Goal: Task Accomplishment & Management: Complete application form

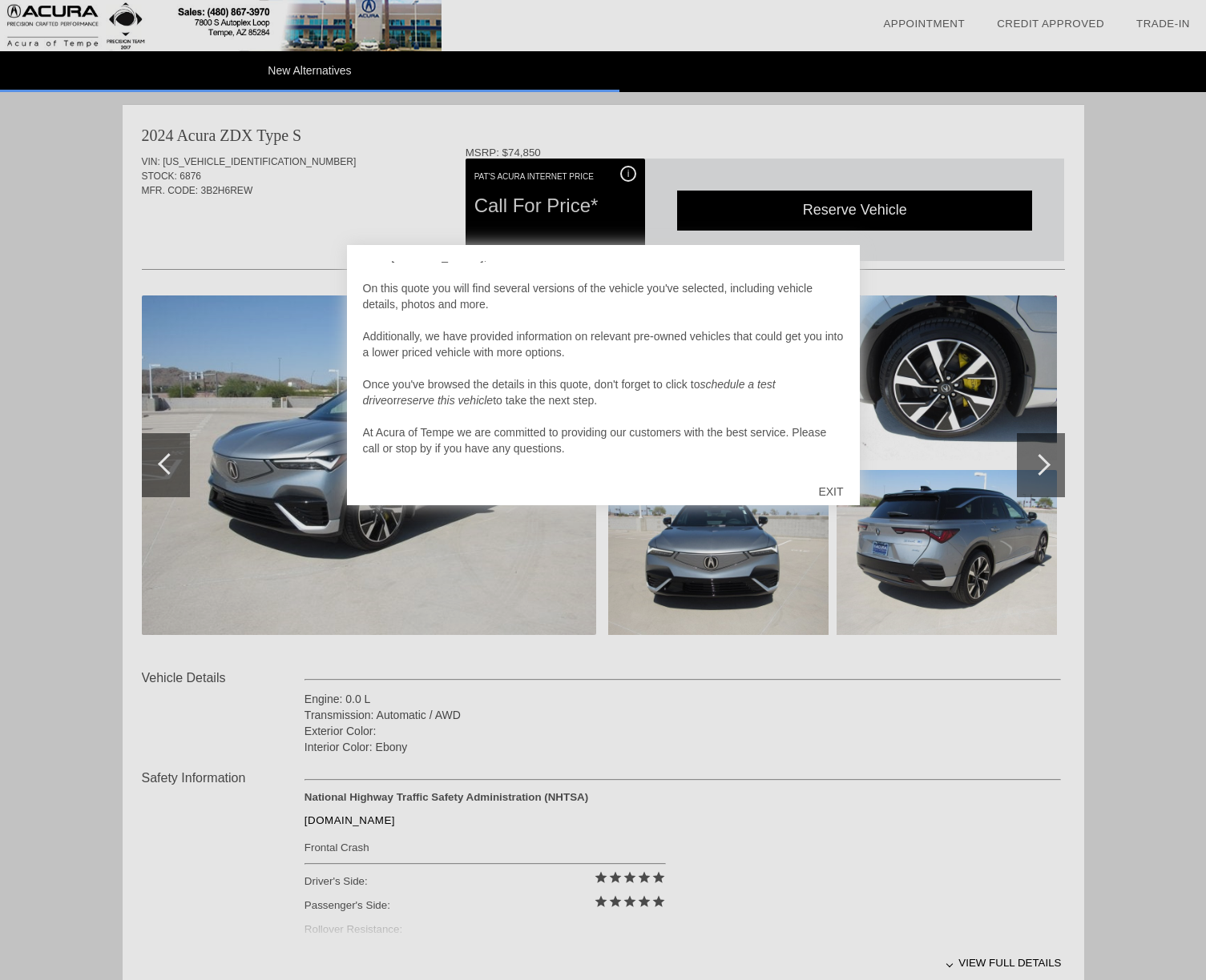
scroll to position [16, 0]
click at [828, 488] on div "EXIT" at bounding box center [830, 492] width 57 height 48
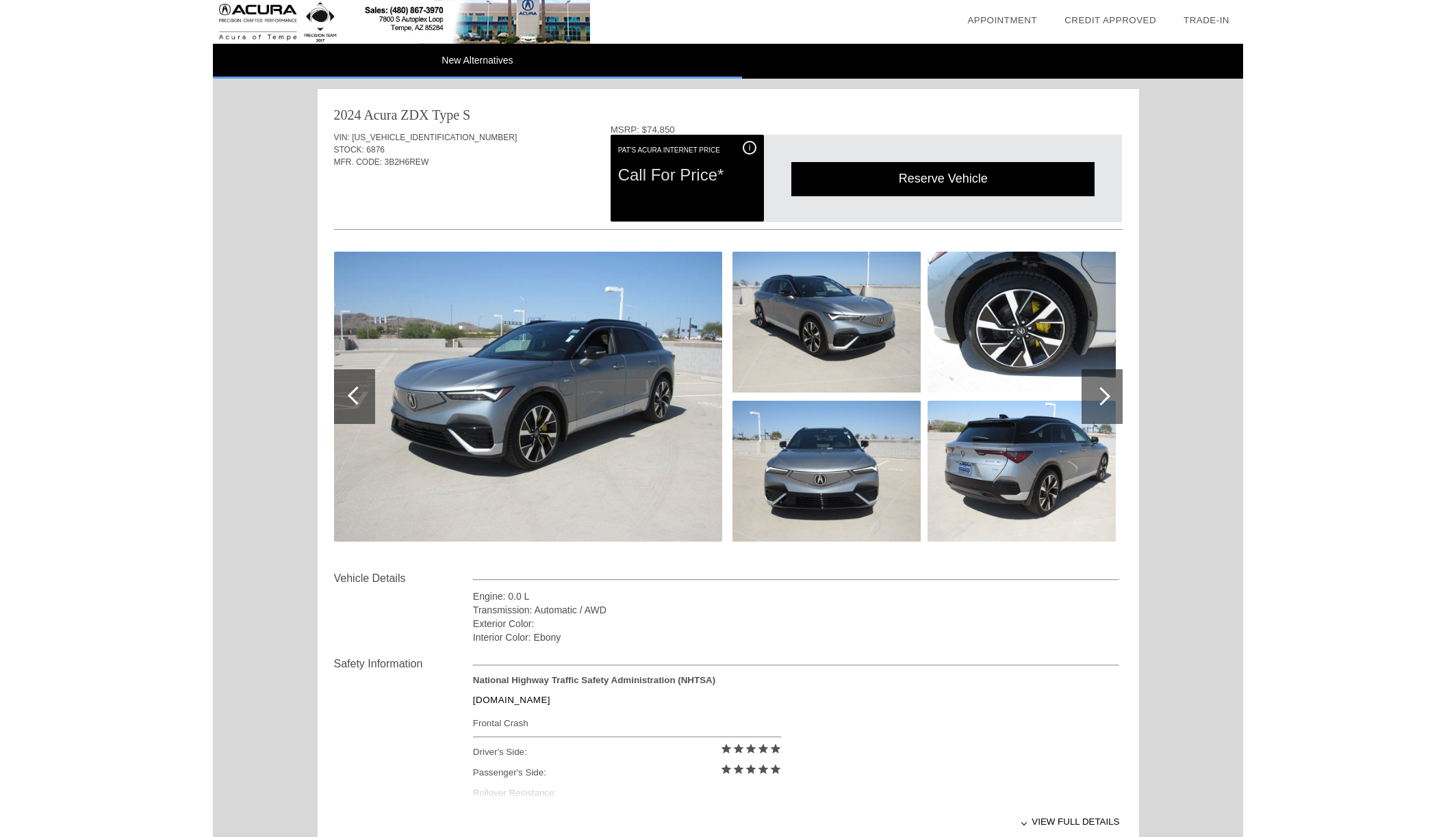
scroll to position [0, 0]
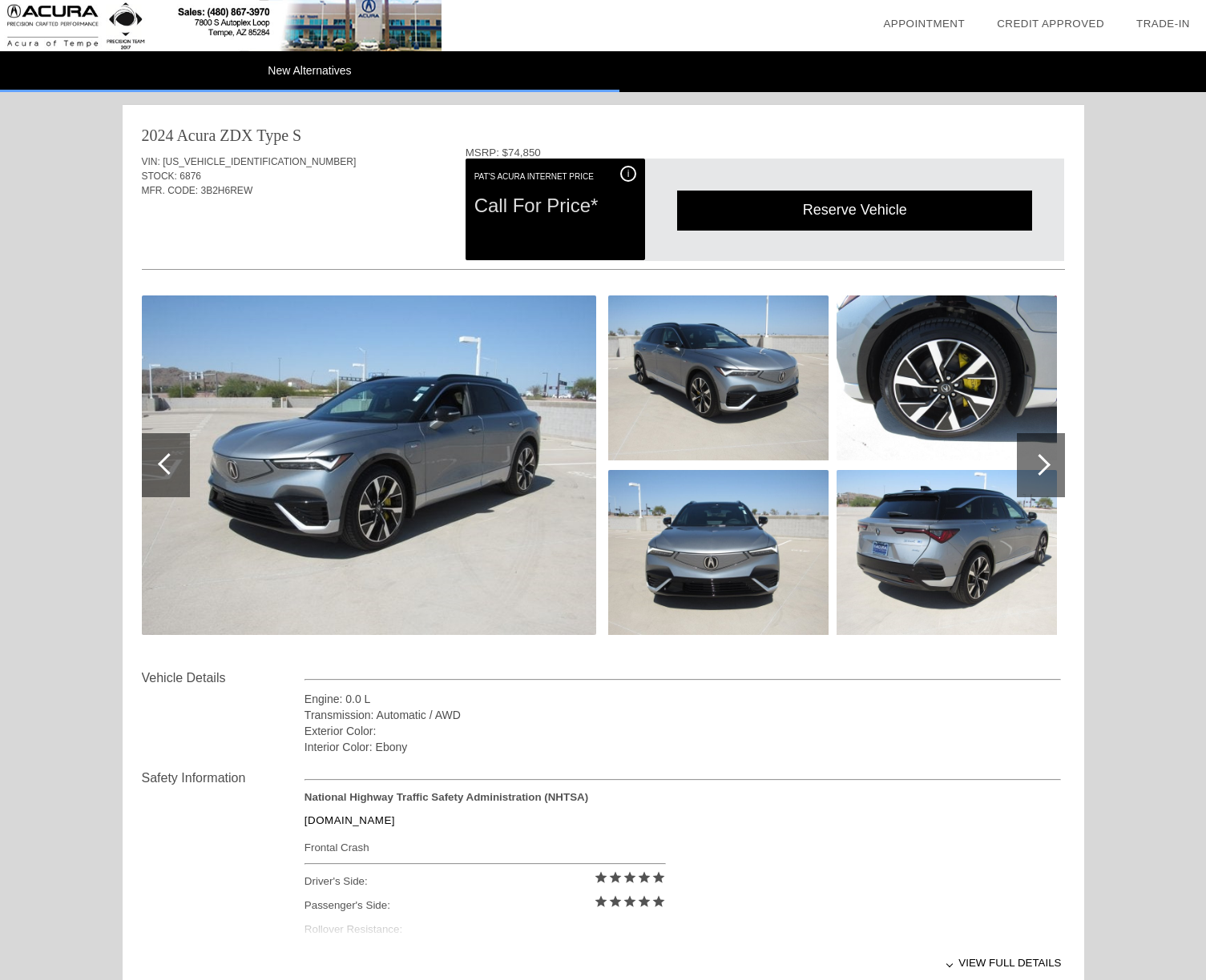
click at [159, 466] on div at bounding box center [166, 465] width 48 height 64
click at [1038, 455] on div at bounding box center [1039, 465] width 22 height 22
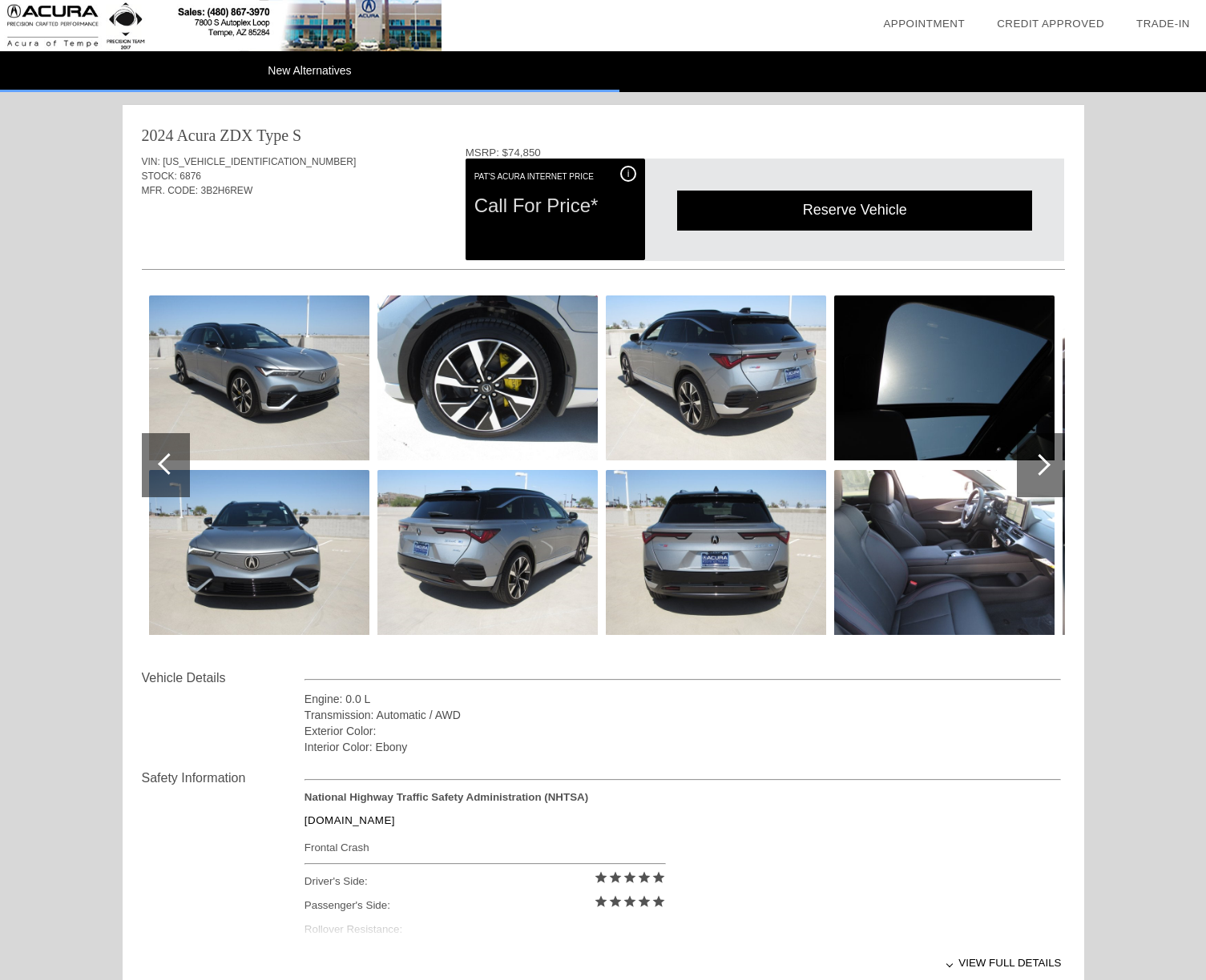
click at [1041, 457] on div at bounding box center [1039, 465] width 22 height 22
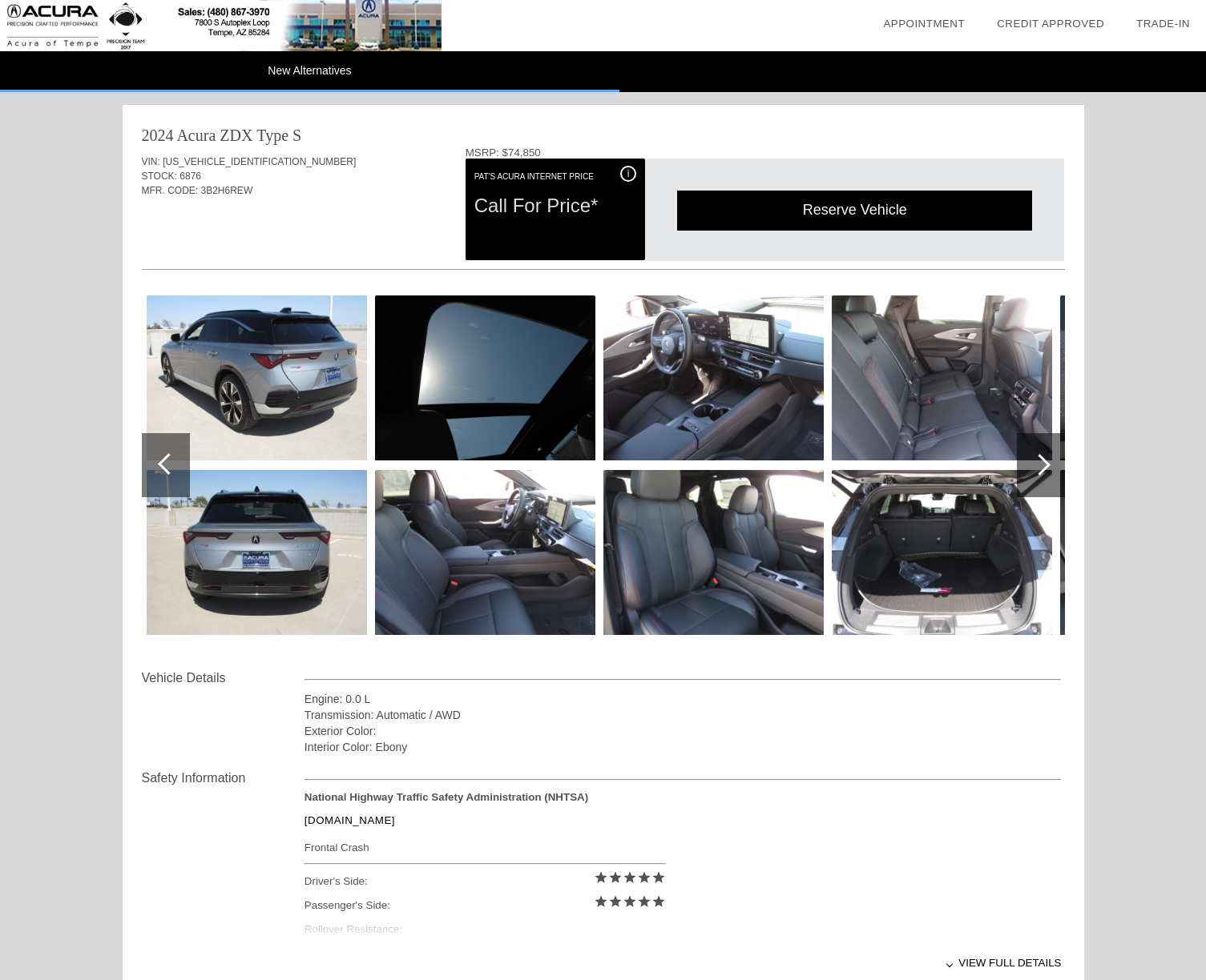
click at [1041, 456] on div at bounding box center [1039, 465] width 22 height 22
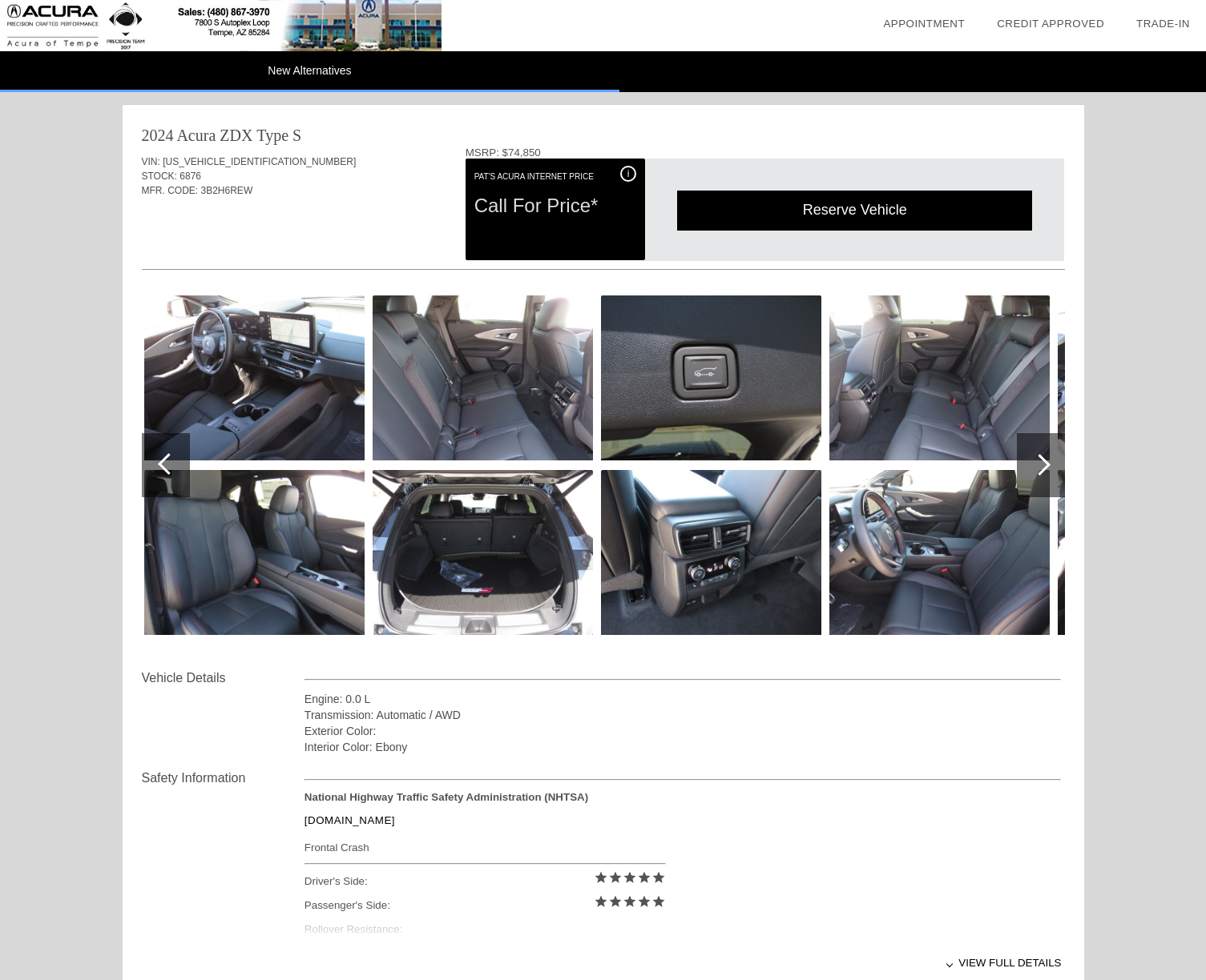
click at [1041, 456] on div at bounding box center [1039, 465] width 22 height 22
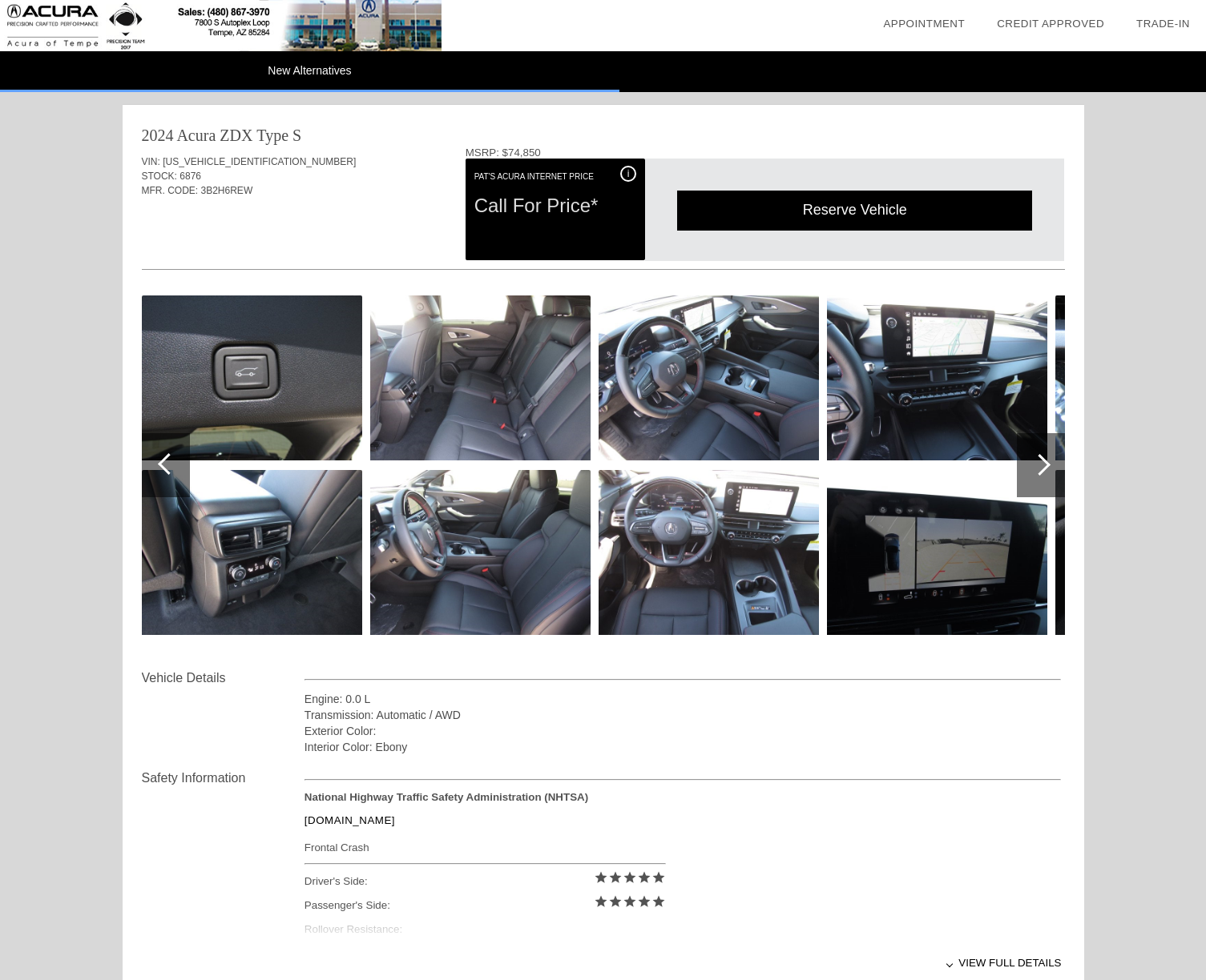
click at [1041, 456] on div at bounding box center [1039, 465] width 22 height 22
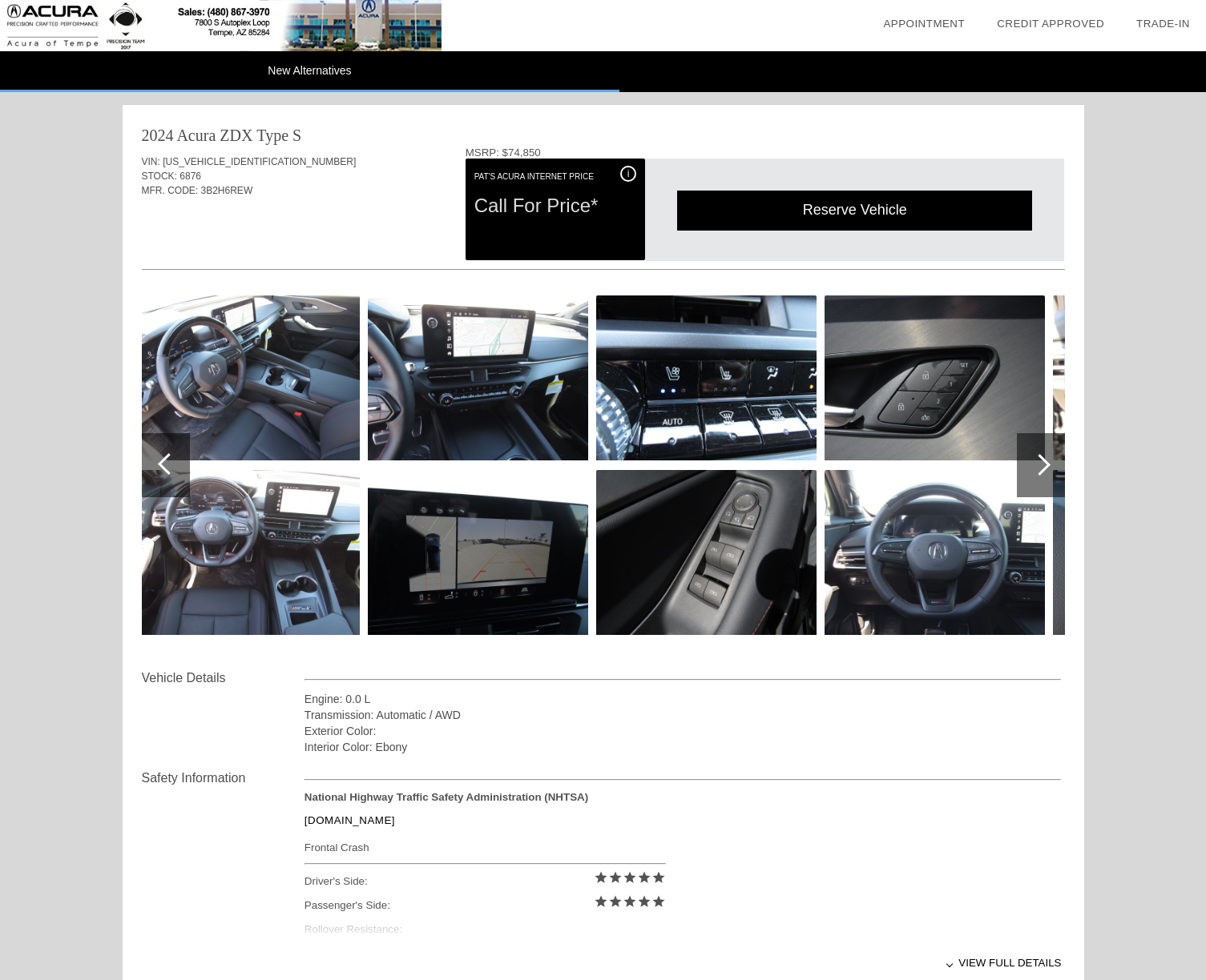
click at [1041, 456] on div at bounding box center [1039, 465] width 22 height 22
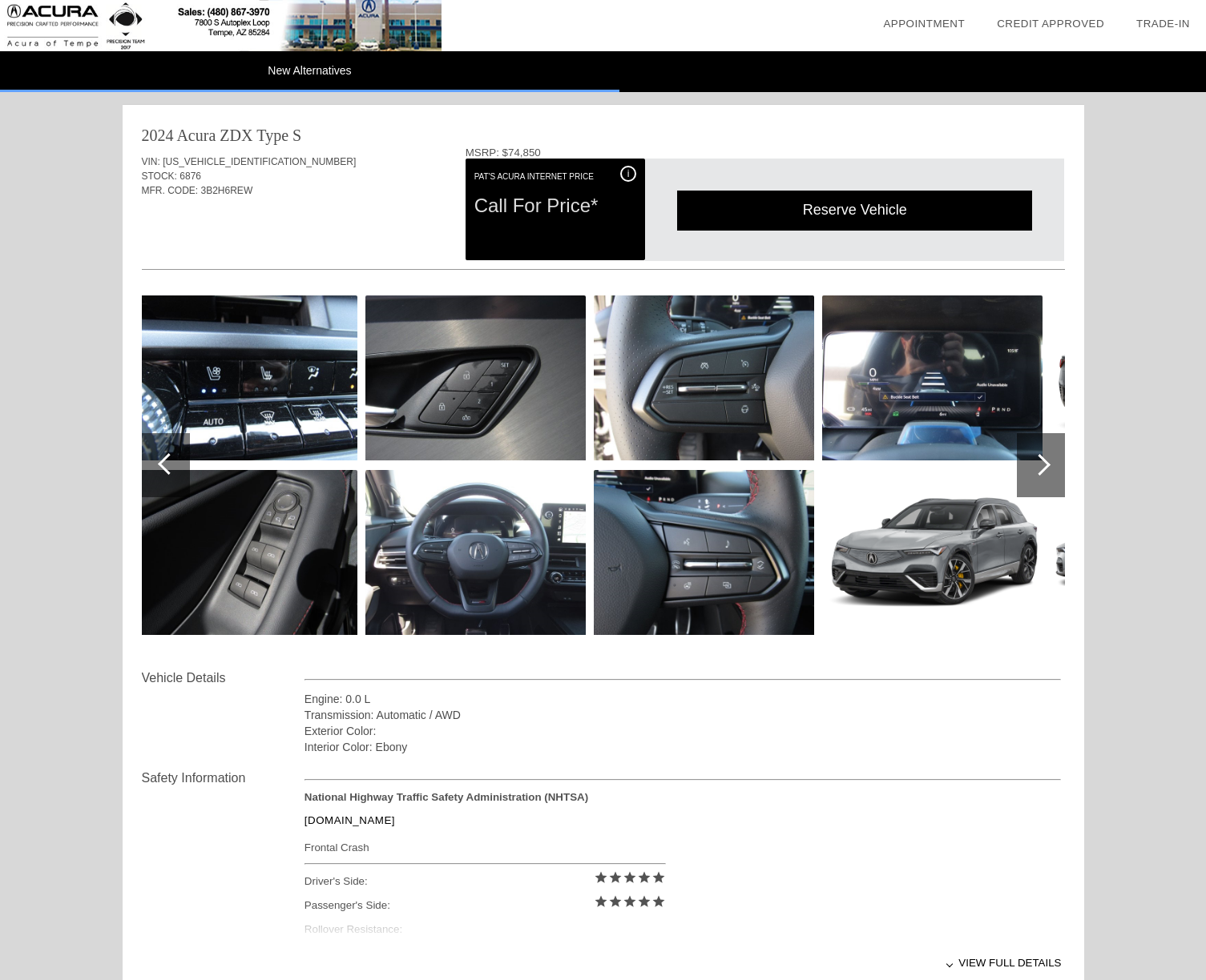
click at [1041, 456] on div at bounding box center [1039, 465] width 22 height 22
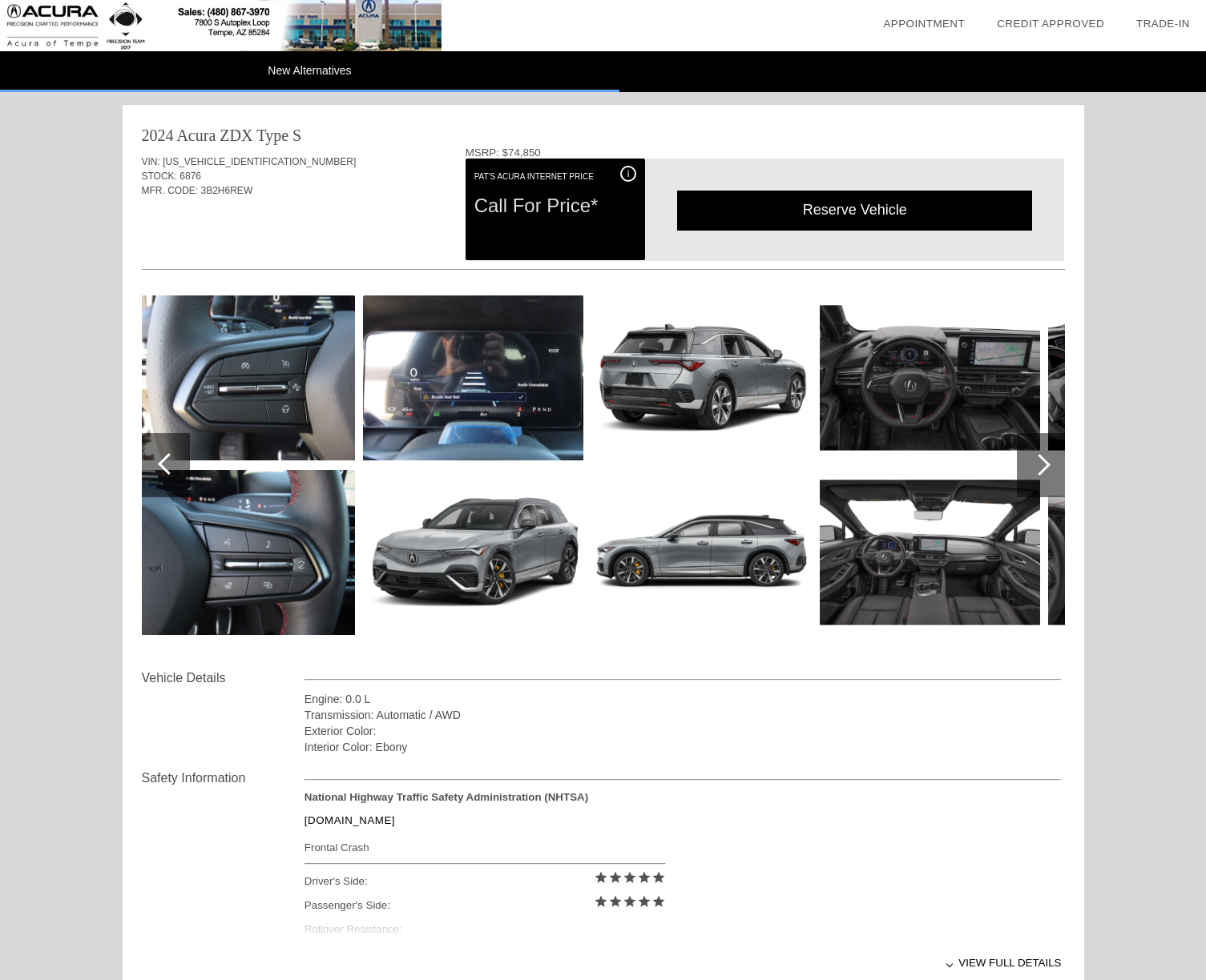
click at [1041, 456] on div at bounding box center [1039, 465] width 22 height 22
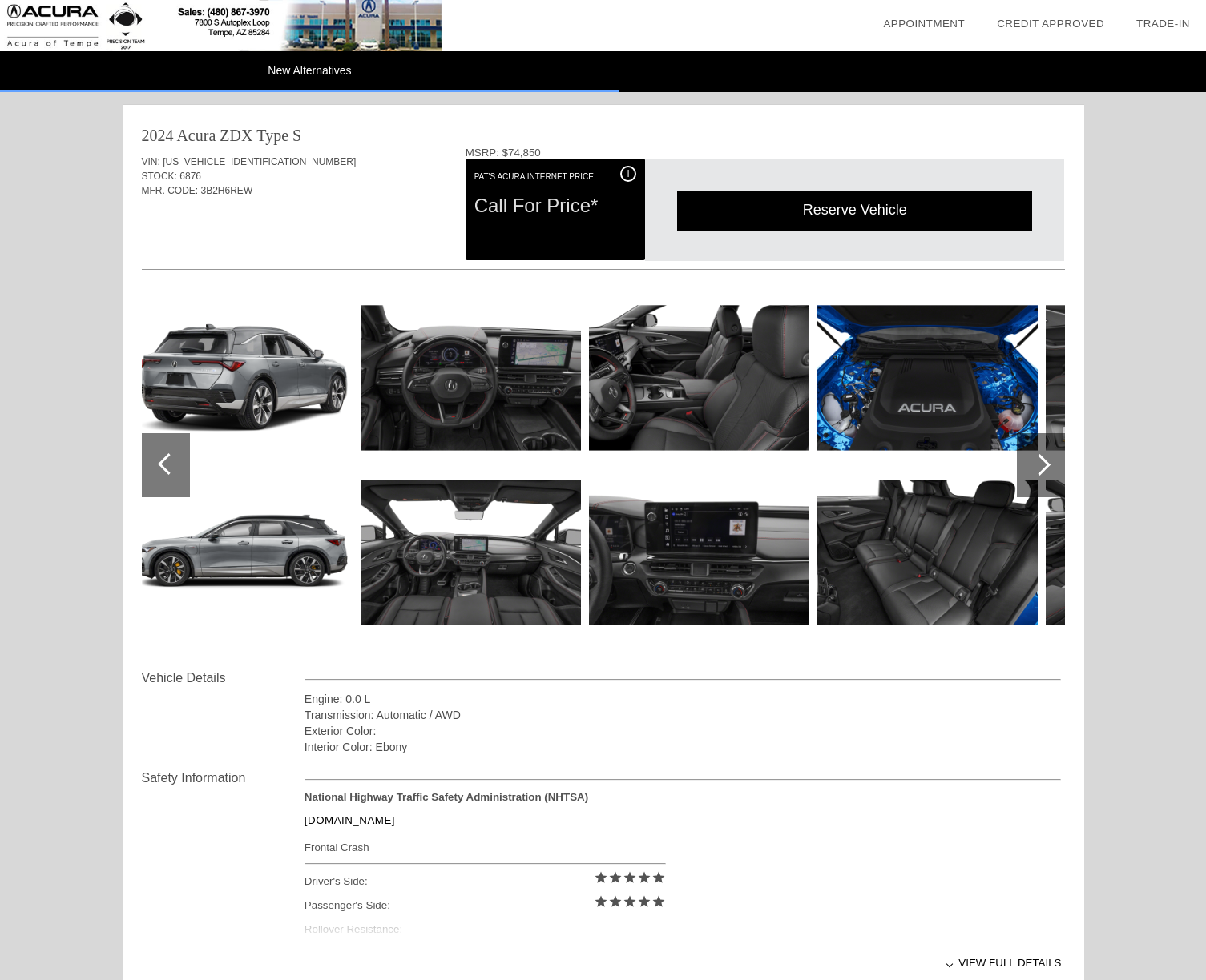
click at [1041, 456] on div at bounding box center [1039, 465] width 22 height 22
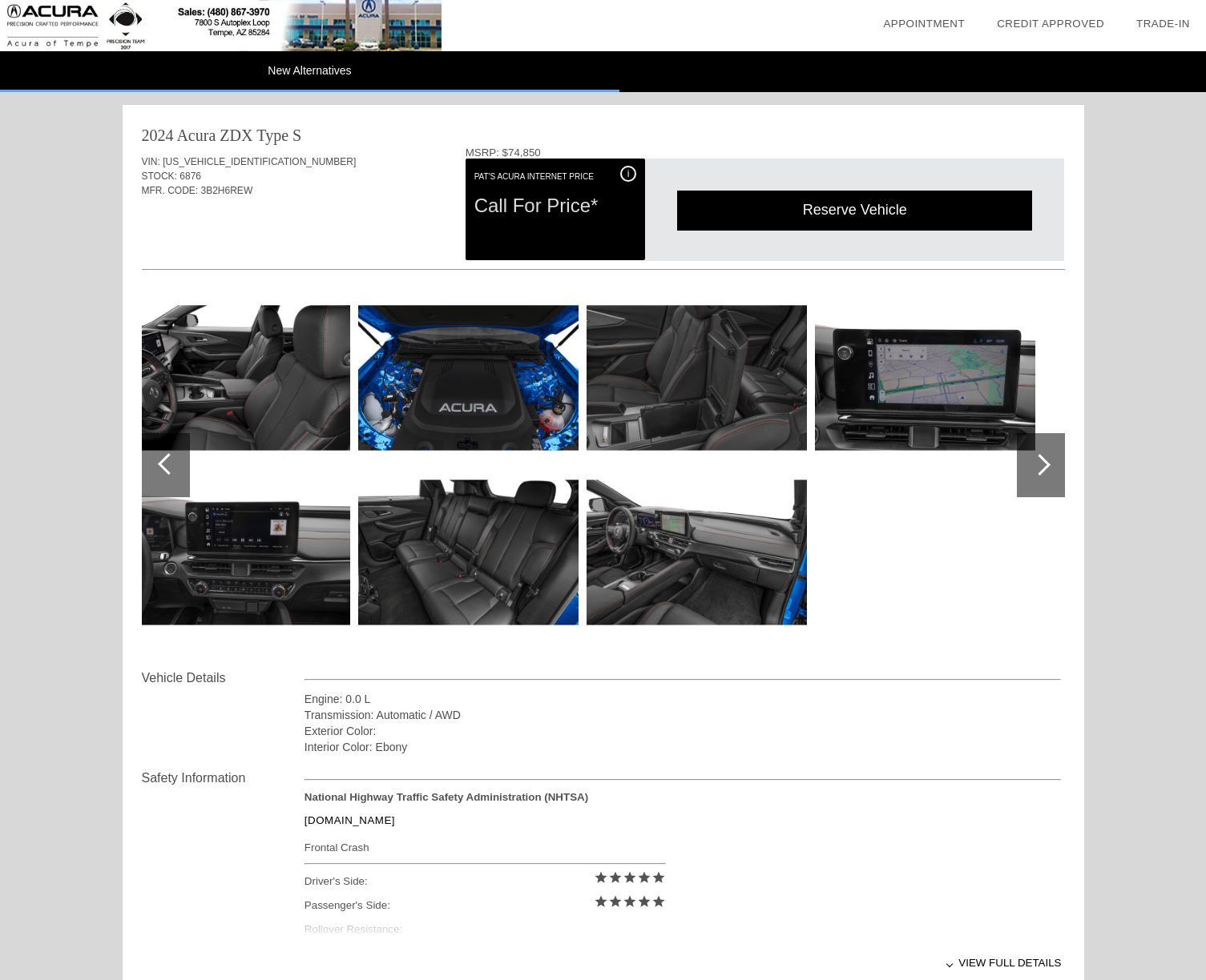
click at [1041, 456] on div at bounding box center [1039, 465] width 22 height 22
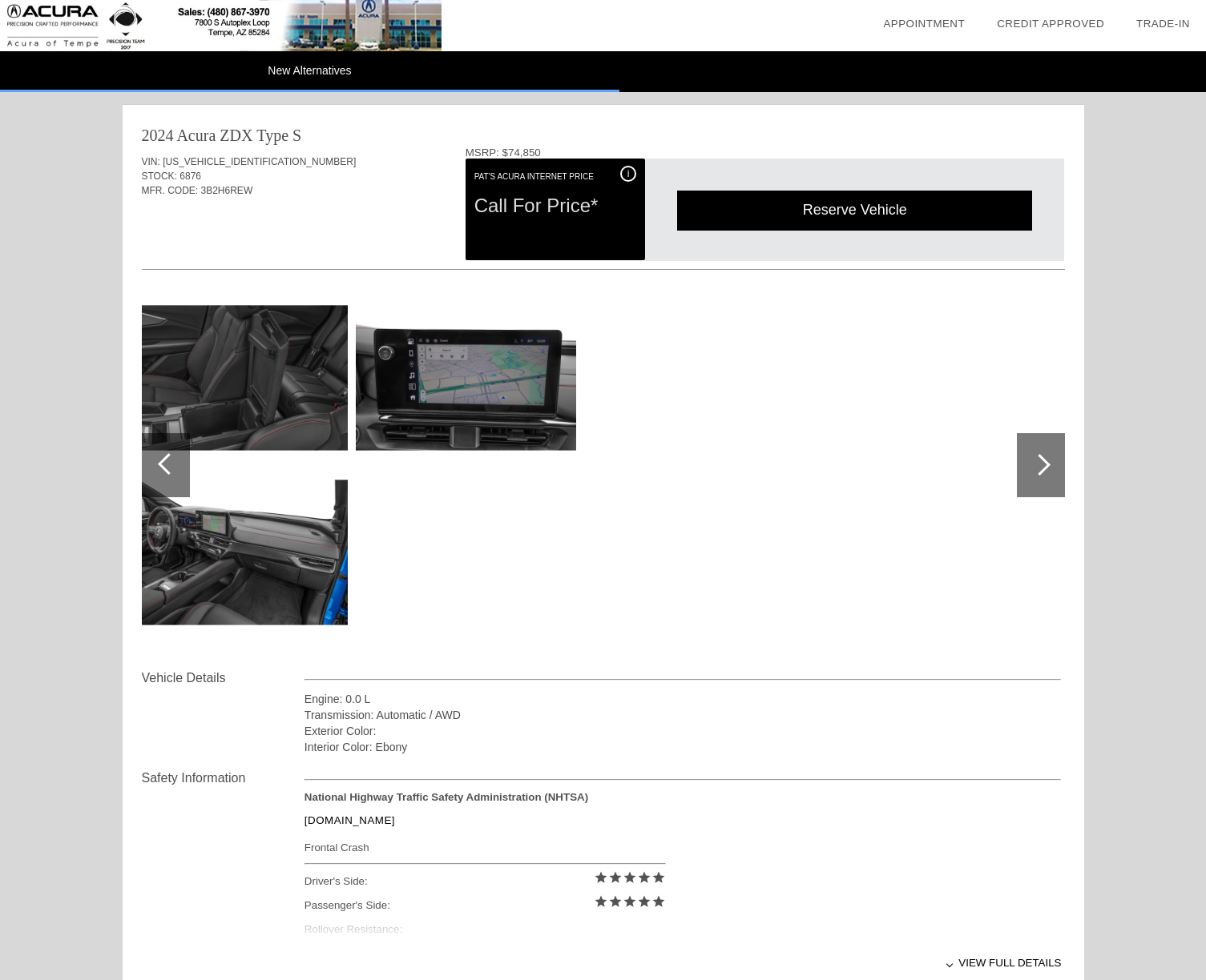
click at [1041, 456] on div at bounding box center [1039, 465] width 22 height 22
click at [1040, 454] on div at bounding box center [1040, 465] width 48 height 64
click at [1040, 452] on div at bounding box center [1040, 465] width 48 height 64
click at [728, 139] on div "2024 Acura ZDX Type S" at bounding box center [603, 135] width 923 height 23
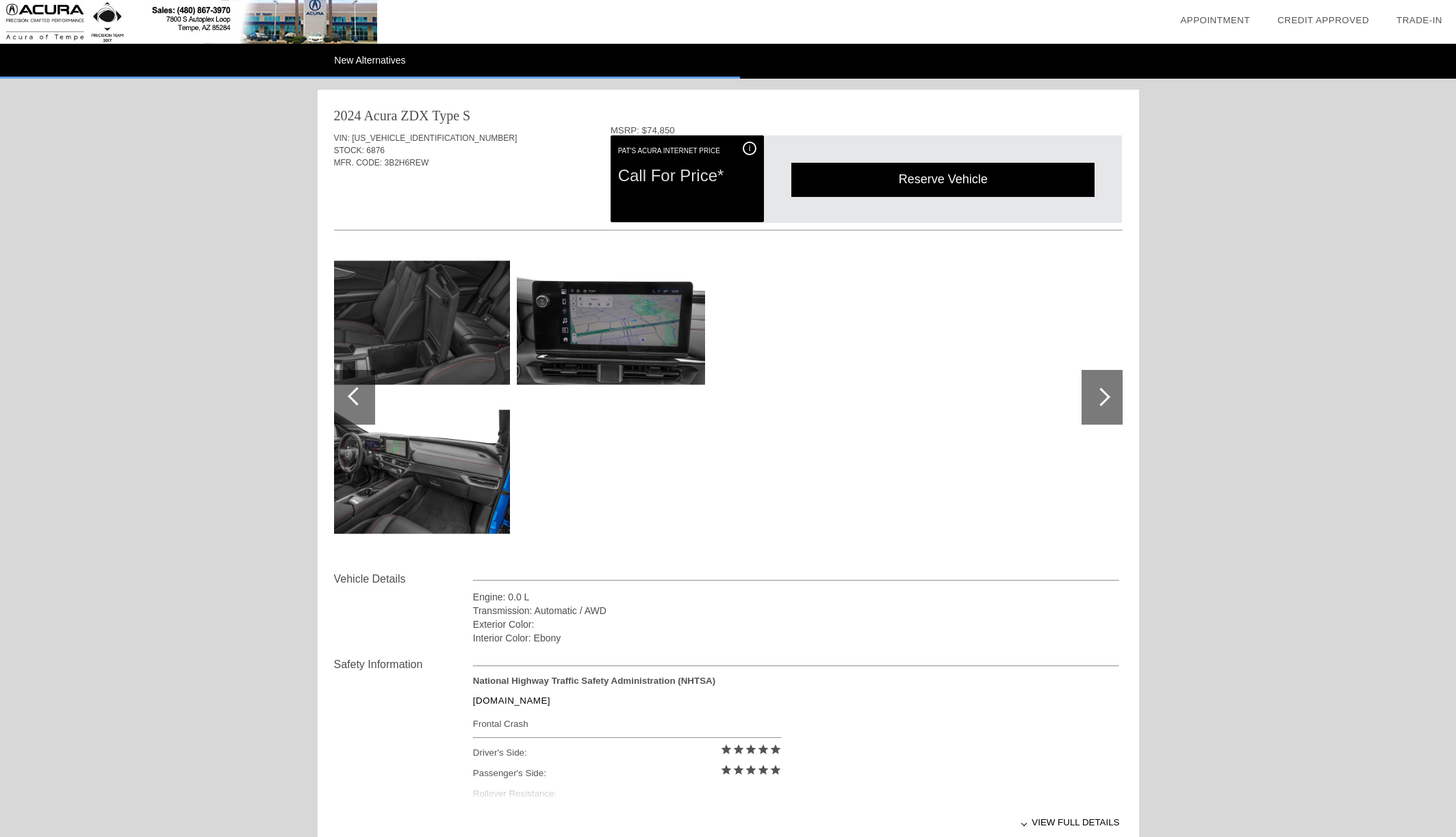
click at [102, 236] on div "New Alternatives date_range Appointment check_box Credit Approved collections_b…" at bounding box center [728, 552] width 1456 height 1103
